Goal: Task Accomplishment & Management: Use online tool/utility

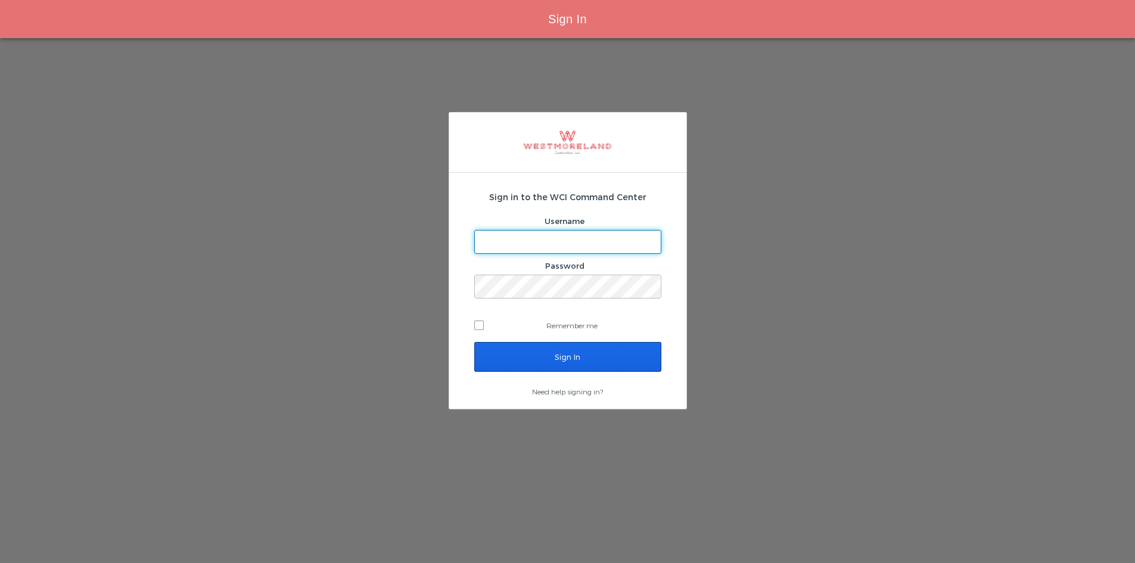
type input "areynoso@westmoreland.nyc"
click at [538, 358] on input "Sign In" at bounding box center [567, 357] width 187 height 30
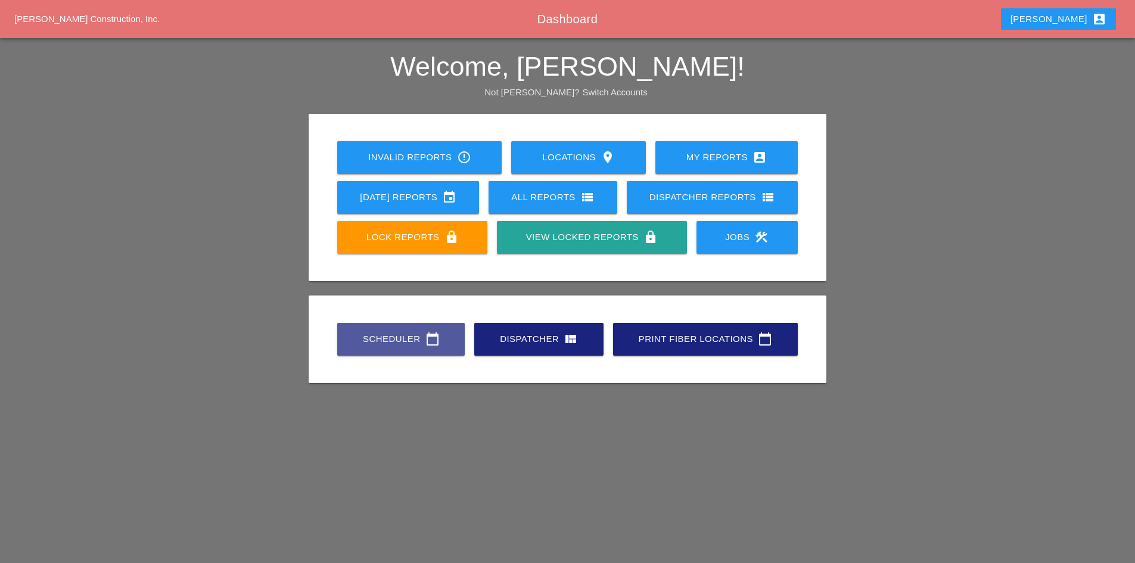
click at [409, 328] on link "Scheduler calendar_today" at bounding box center [401, 339] width 128 height 33
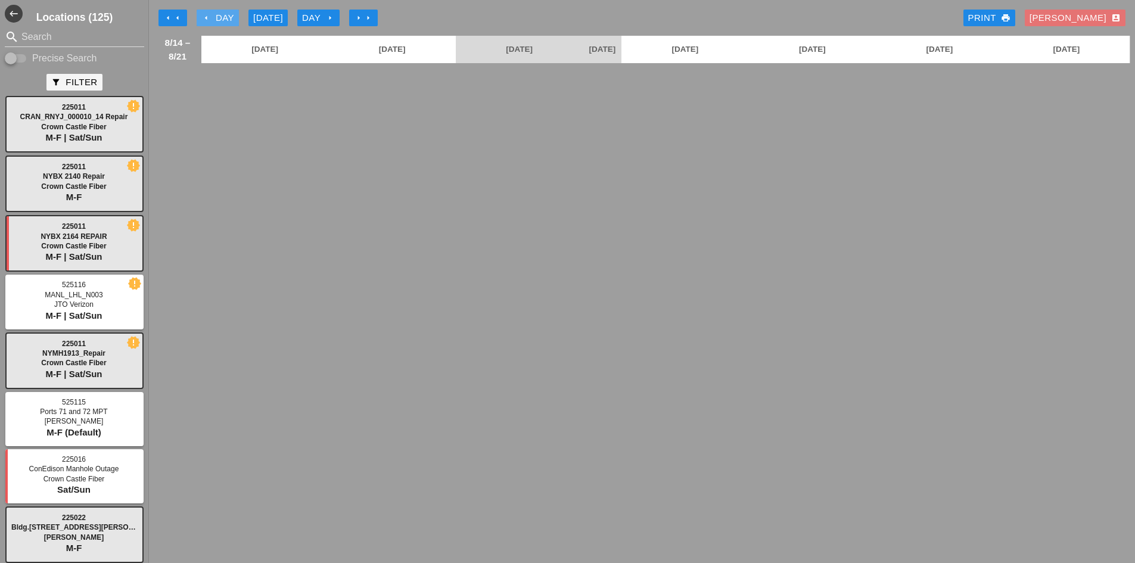
click at [212, 15] on div "arrow_left Day" at bounding box center [217, 18] width 33 height 14
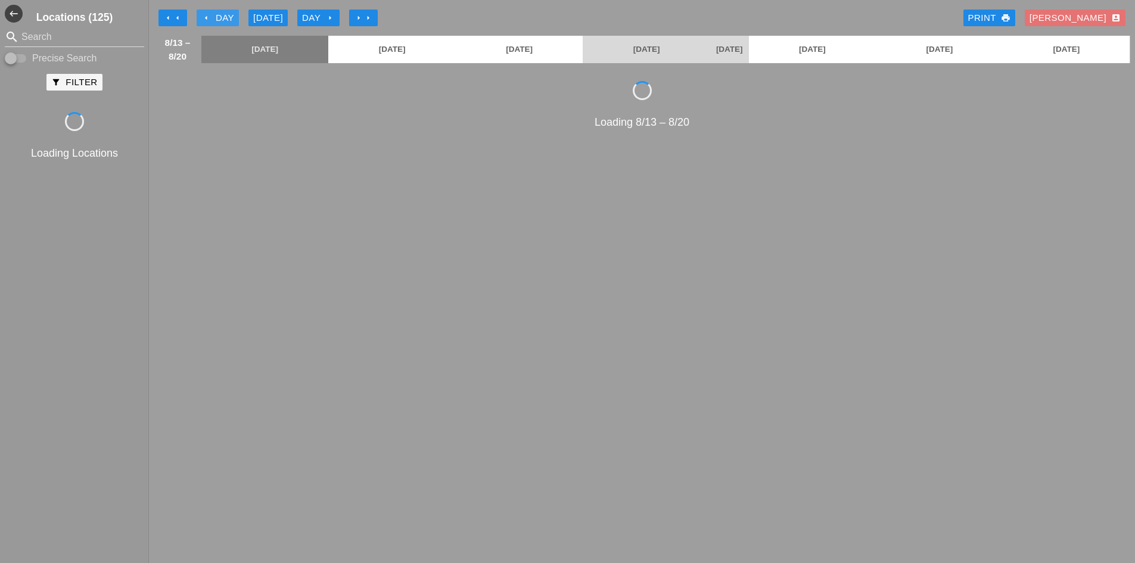
click at [212, 15] on div "arrow_left Day" at bounding box center [217, 18] width 33 height 14
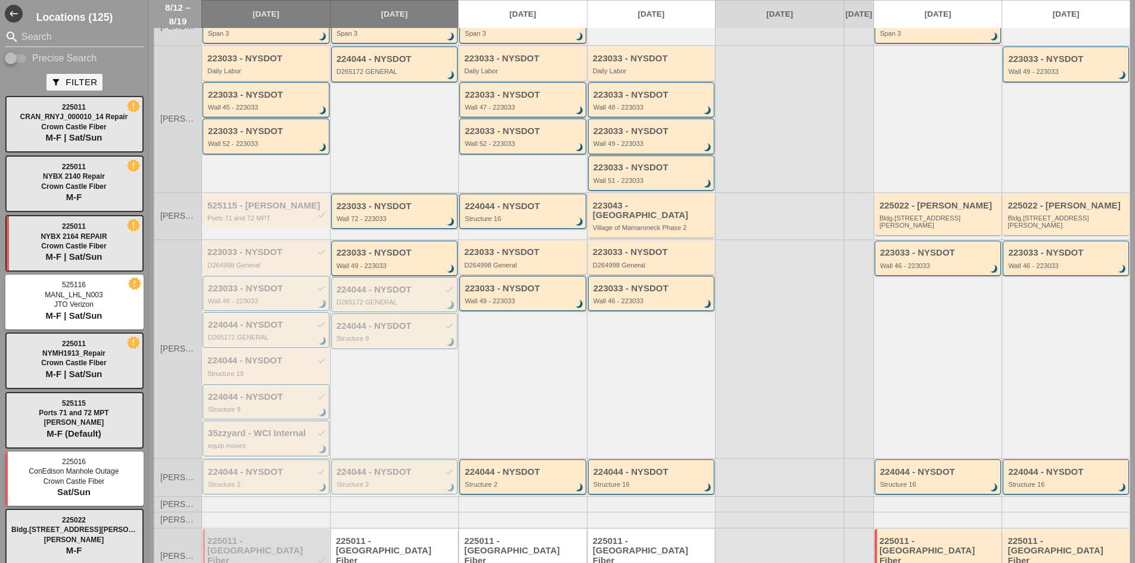
scroll to position [200, 0]
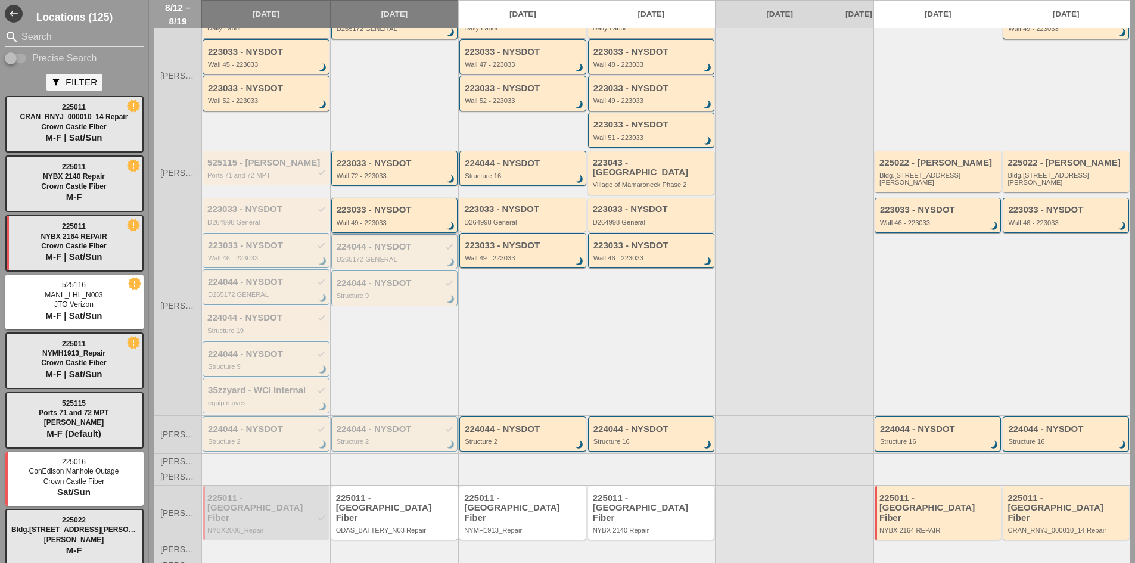
click at [369, 215] on div "223033 - NYSDOT Wall 49 - 223033 brightness_3" at bounding box center [396, 215] width 118 height 21
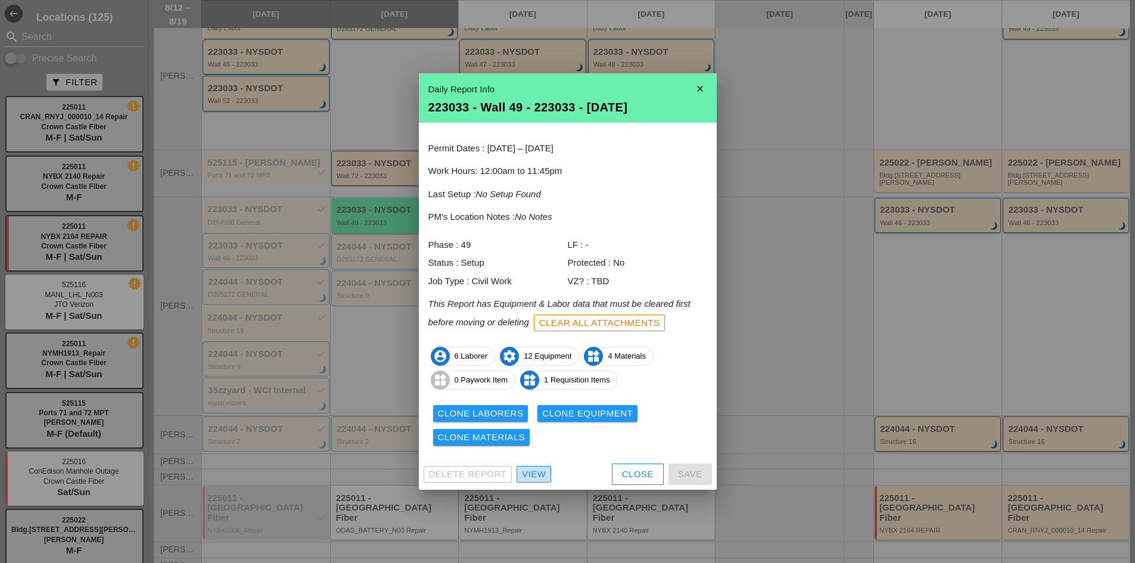
click at [538, 473] on div "View" at bounding box center [534, 475] width 24 height 14
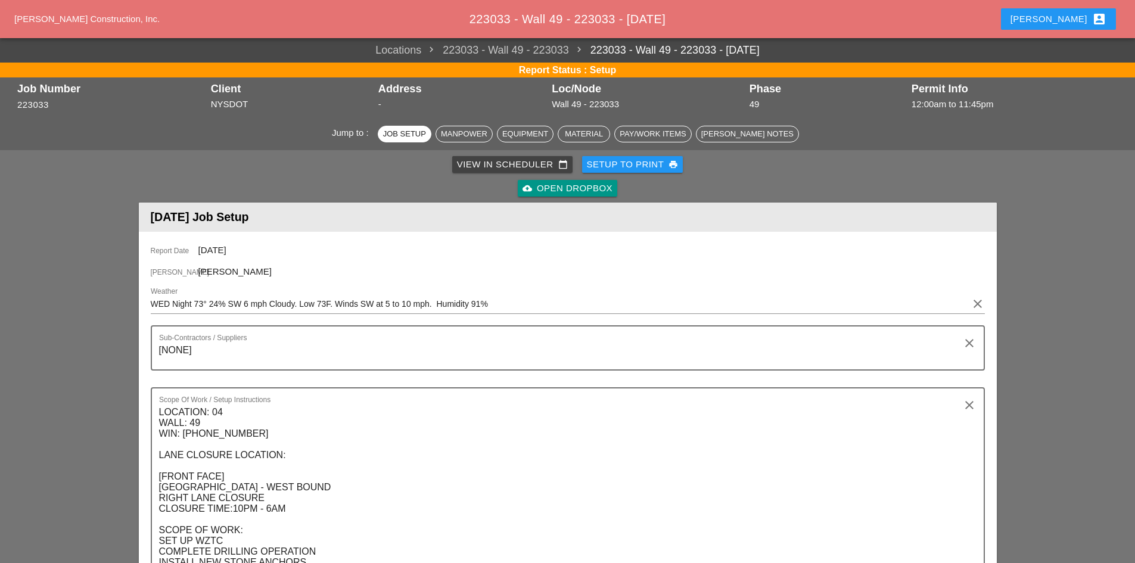
click at [545, 192] on div "cloud_upload Open Dropbox" at bounding box center [568, 189] width 90 height 14
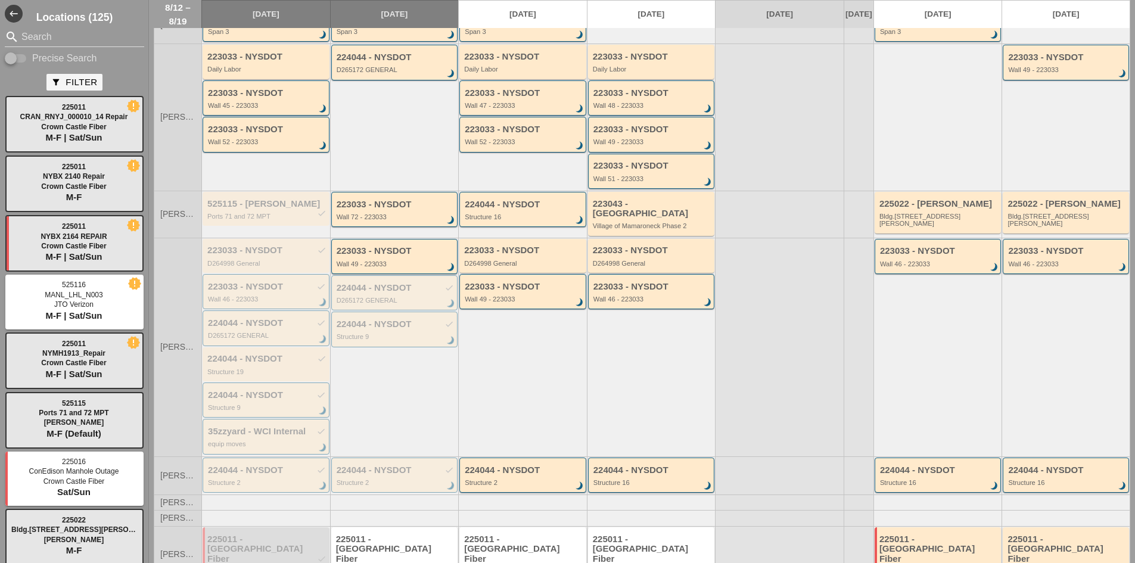
scroll to position [80, 0]
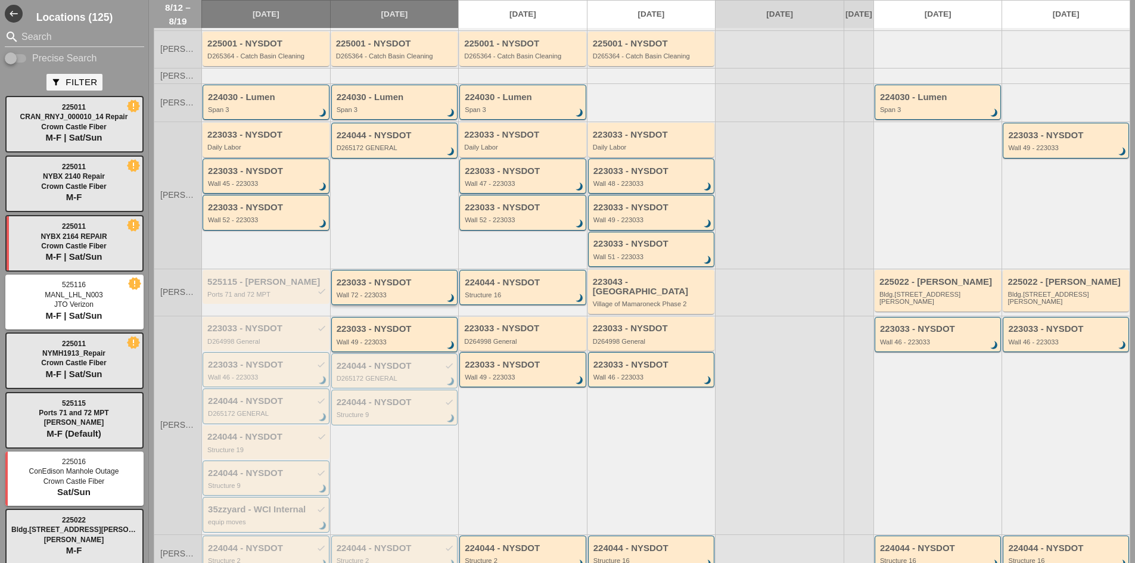
click at [379, 299] on div "Wall 72 - 223033" at bounding box center [396, 294] width 118 height 7
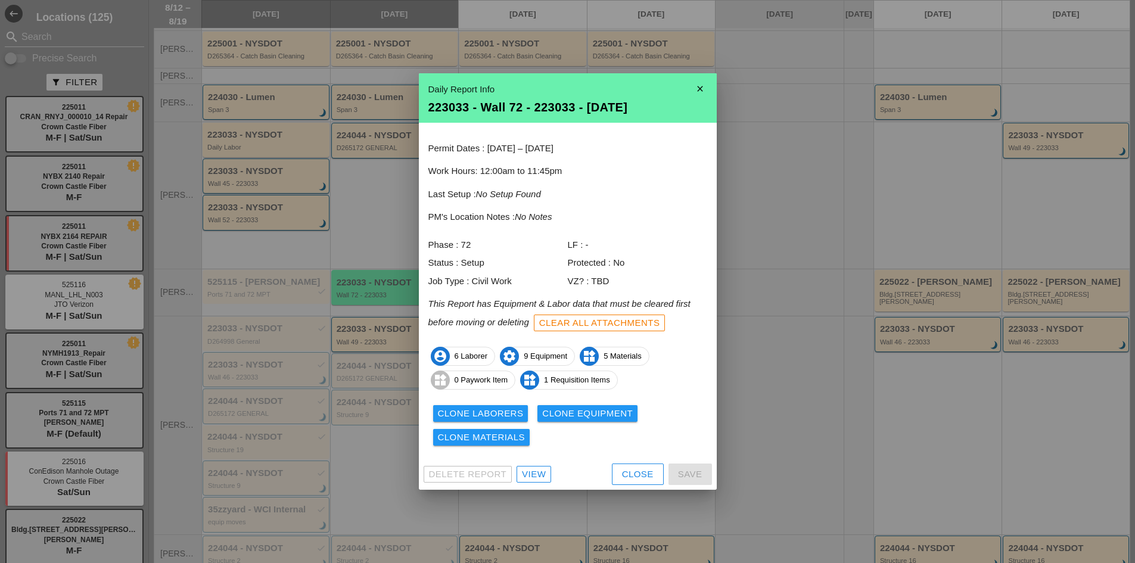
click at [542, 475] on div "View" at bounding box center [534, 475] width 24 height 14
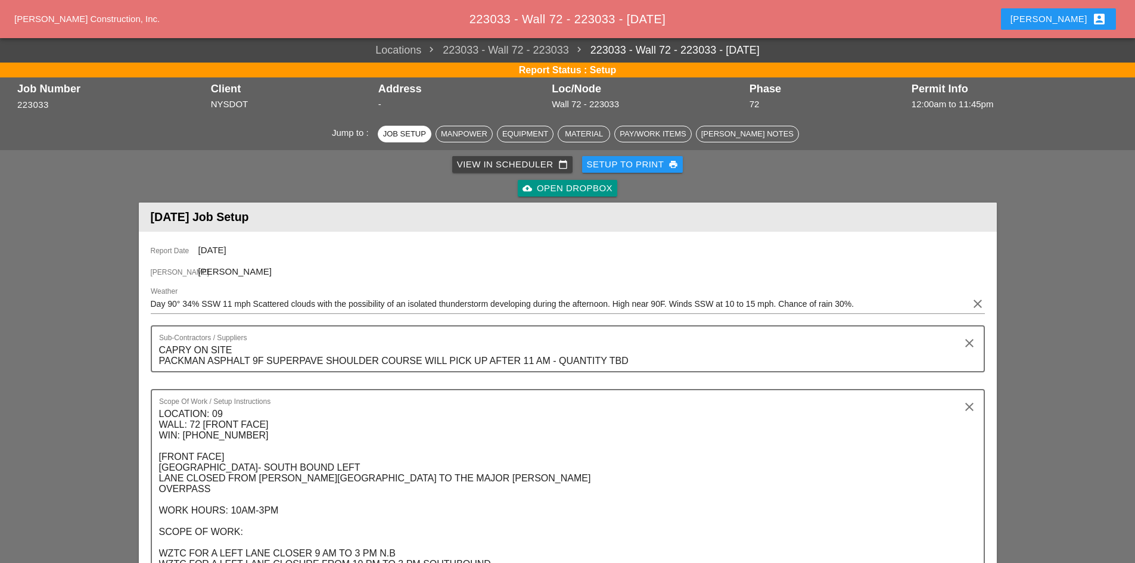
click at [540, 192] on div "cloud_upload Open Dropbox" at bounding box center [568, 189] width 90 height 14
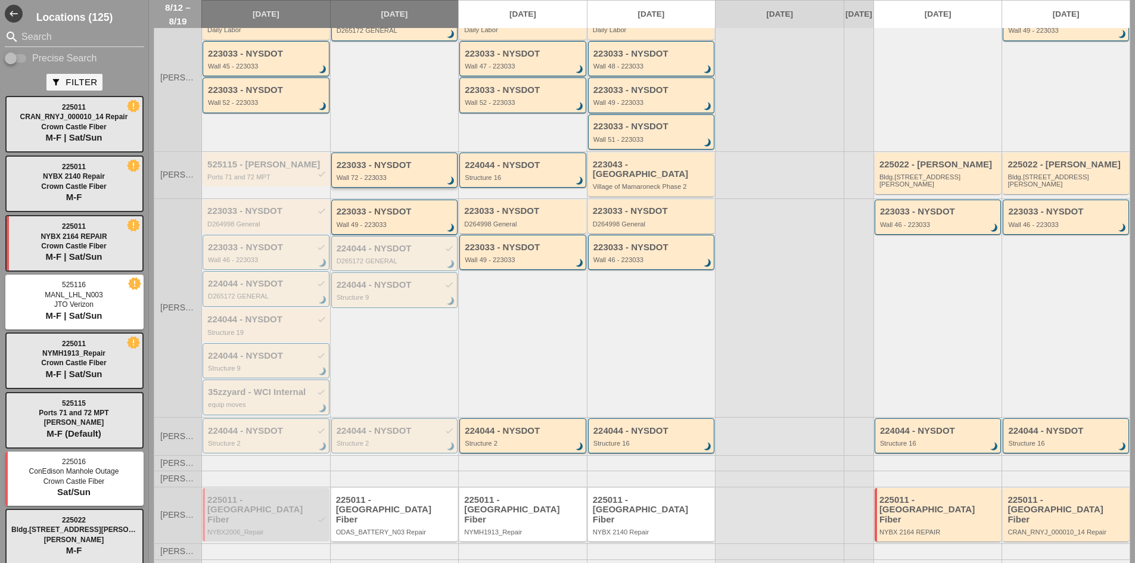
scroll to position [200, 0]
click at [383, 442] on div "Structure 2" at bounding box center [396, 441] width 118 height 7
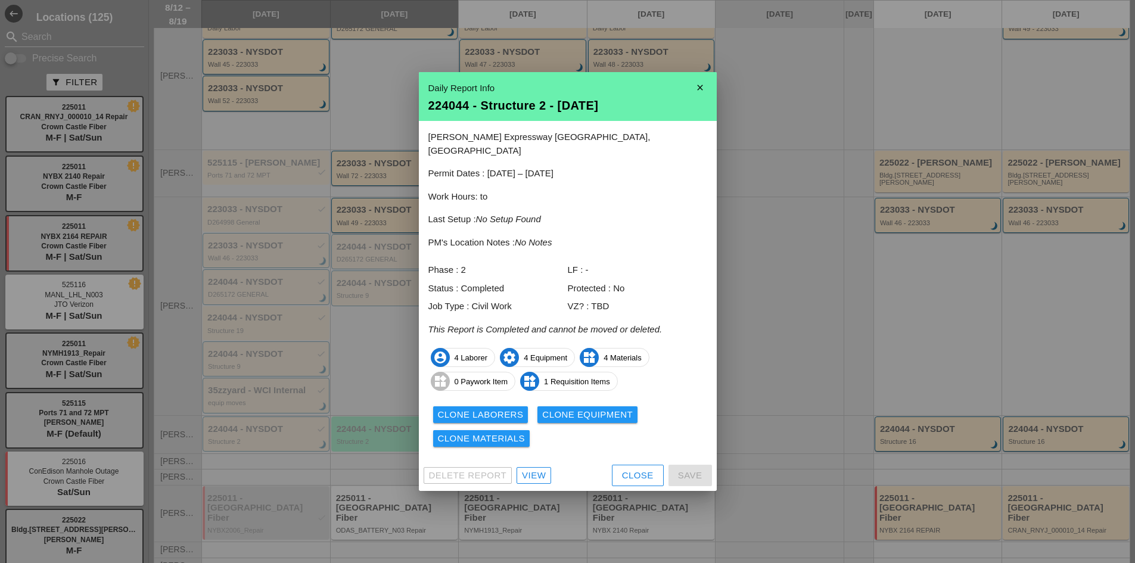
click at [531, 470] on div "View" at bounding box center [534, 476] width 24 height 14
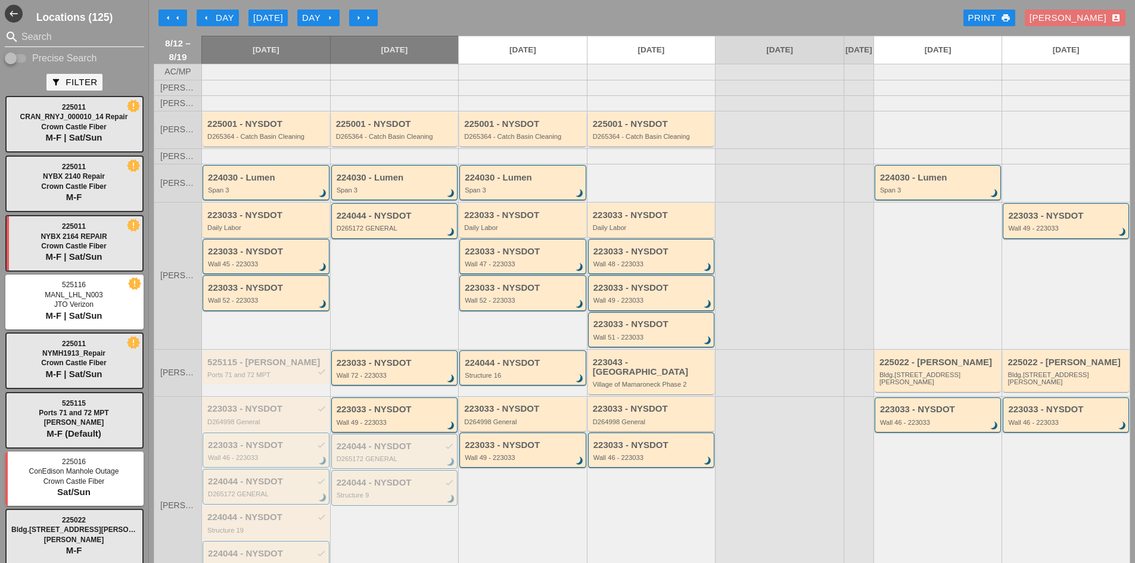
click at [48, 35] on input "Search" at bounding box center [74, 36] width 106 height 19
click at [9, 19] on icon "west" at bounding box center [14, 14] width 18 height 18
